Goal: Navigation & Orientation: Find specific page/section

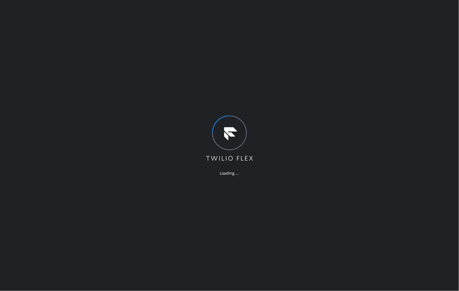
click at [412, 79] on div "Loading ..." at bounding box center [229, 145] width 459 height 291
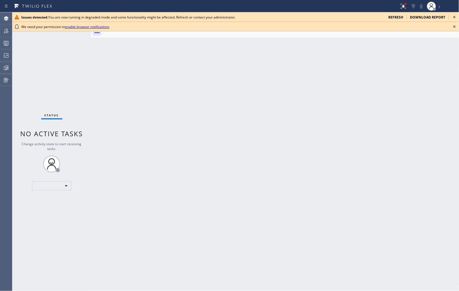
click at [456, 15] on icon at bounding box center [454, 17] width 7 height 7
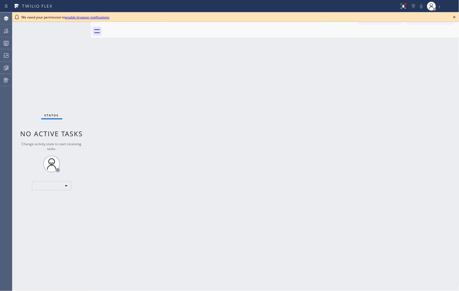
click at [455, 19] on icon at bounding box center [454, 17] width 7 height 7
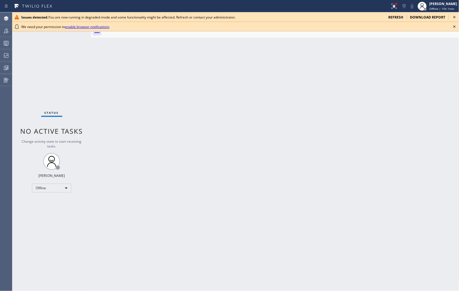
click at [453, 15] on icon at bounding box center [454, 17] width 7 height 7
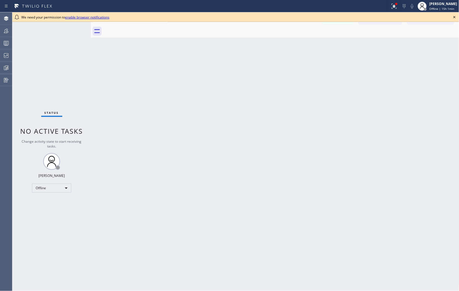
click at [455, 16] on icon at bounding box center [454, 17] width 7 height 7
drag, startPoint x: 455, startPoint y: 18, endPoint x: 455, endPoint y: 15, distance: 2.8
click at [455, 18] on icon at bounding box center [454, 17] width 7 height 7
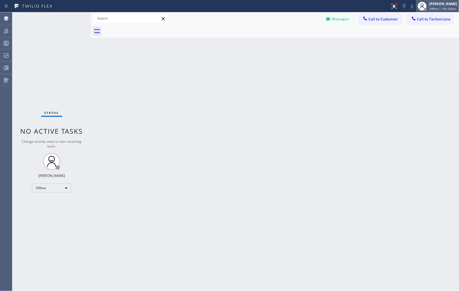
click at [448, 7] on span "Offline | 15h 22min" at bounding box center [443, 9] width 27 height 4
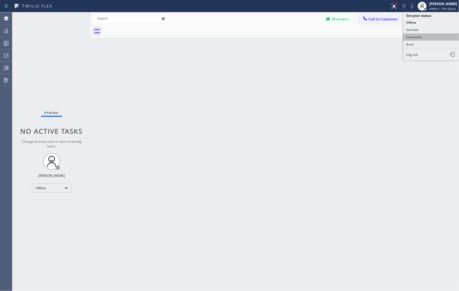
click at [418, 38] on button "Unavailable" at bounding box center [431, 36] width 56 height 7
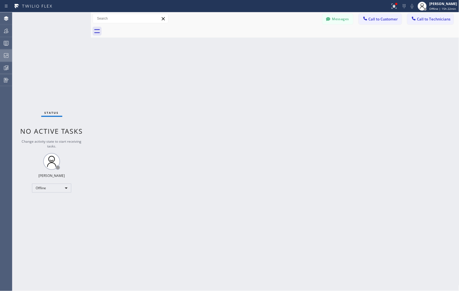
click at [6, 56] on icon at bounding box center [6, 55] width 7 height 7
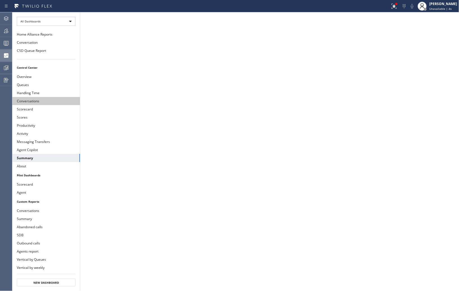
click at [28, 101] on button "Conversations" at bounding box center [46, 101] width 68 height 8
click at [24, 159] on button "Summary" at bounding box center [46, 158] width 68 height 8
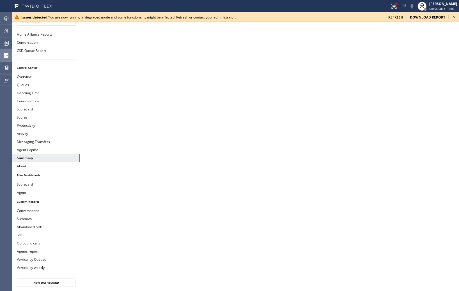
click at [454, 15] on icon at bounding box center [454, 17] width 7 height 7
click at [456, 16] on icon at bounding box center [454, 17] width 7 height 7
click at [455, 18] on icon at bounding box center [455, 17] width 2 height 2
click at [455, 17] on icon at bounding box center [455, 17] width 2 height 2
click at [454, 18] on icon at bounding box center [455, 17] width 2 height 2
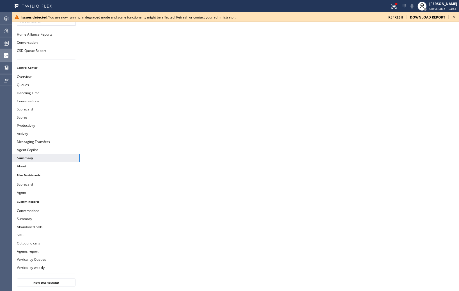
click at [456, 15] on icon at bounding box center [454, 17] width 7 height 7
click at [457, 17] on icon at bounding box center [454, 17] width 7 height 7
click at [456, 16] on icon at bounding box center [454, 17] width 7 height 7
click at [455, 16] on icon at bounding box center [454, 17] width 7 height 7
click at [455, 17] on icon at bounding box center [454, 17] width 7 height 7
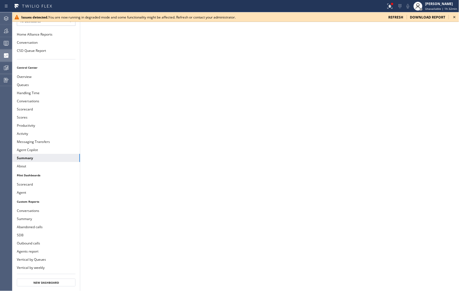
click at [454, 16] on icon at bounding box center [455, 17] width 2 height 2
click at [454, 17] on icon at bounding box center [454, 17] width 7 height 7
click at [452, 17] on icon at bounding box center [454, 17] width 7 height 7
click at [456, 17] on icon at bounding box center [454, 17] width 7 height 7
click at [455, 16] on icon at bounding box center [454, 17] width 7 height 7
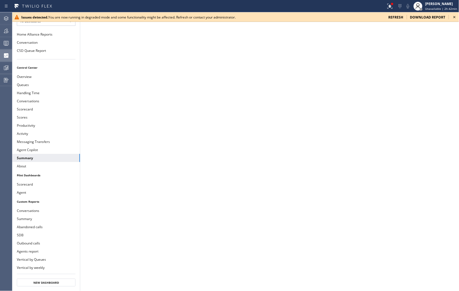
click at [455, 16] on icon at bounding box center [455, 17] width 2 height 2
click at [453, 15] on icon at bounding box center [454, 17] width 7 height 7
click at [455, 17] on icon at bounding box center [455, 17] width 2 height 2
click at [455, 15] on icon at bounding box center [454, 17] width 7 height 7
click at [456, 16] on icon at bounding box center [454, 17] width 7 height 7
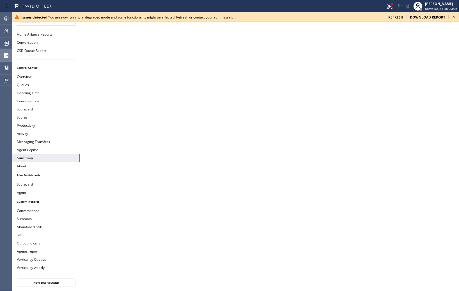
click at [454, 19] on icon at bounding box center [454, 17] width 7 height 7
click at [451, 18] on icon at bounding box center [454, 17] width 7 height 7
